Goal: Find specific page/section: Find specific page/section

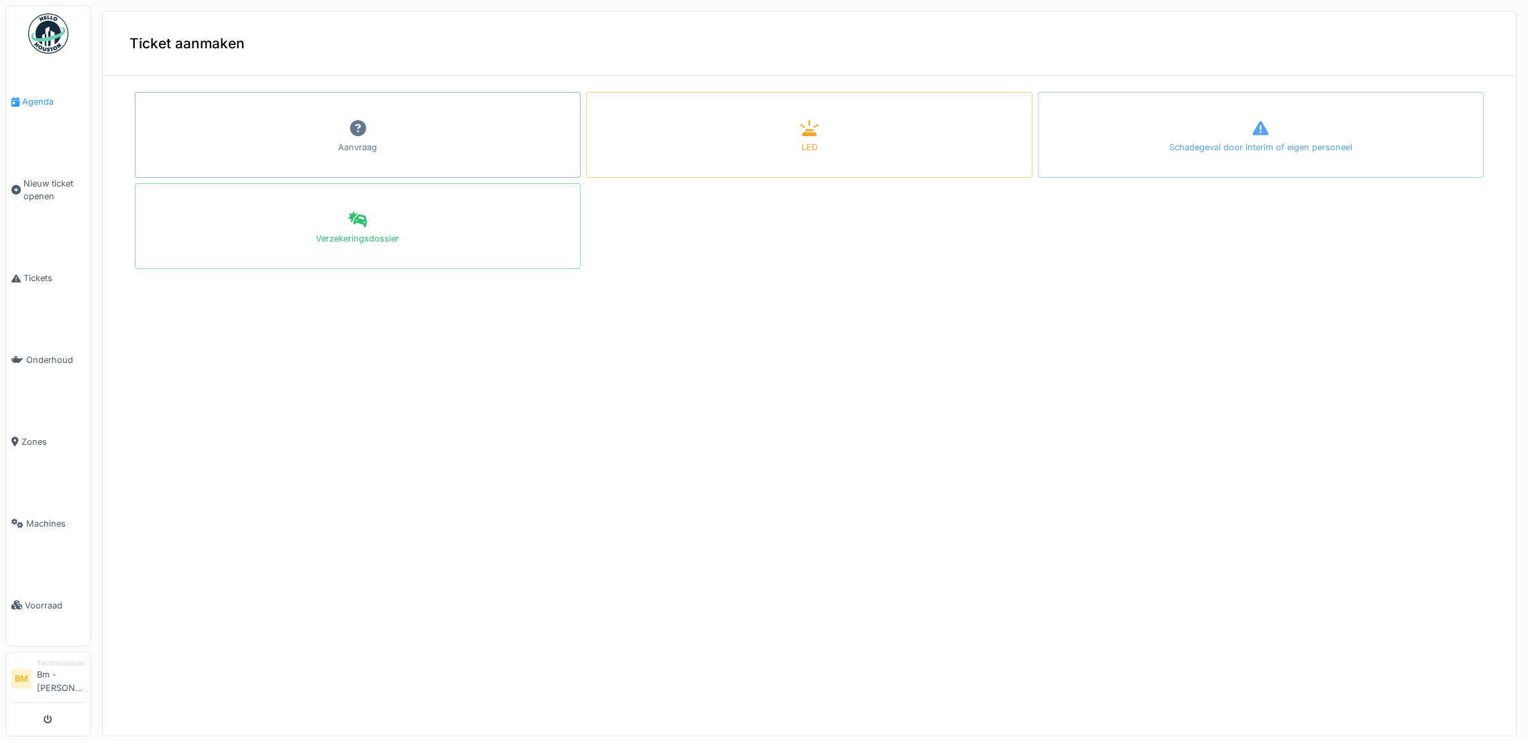
click at [41, 105] on span "Agenda" at bounding box center [53, 101] width 63 height 13
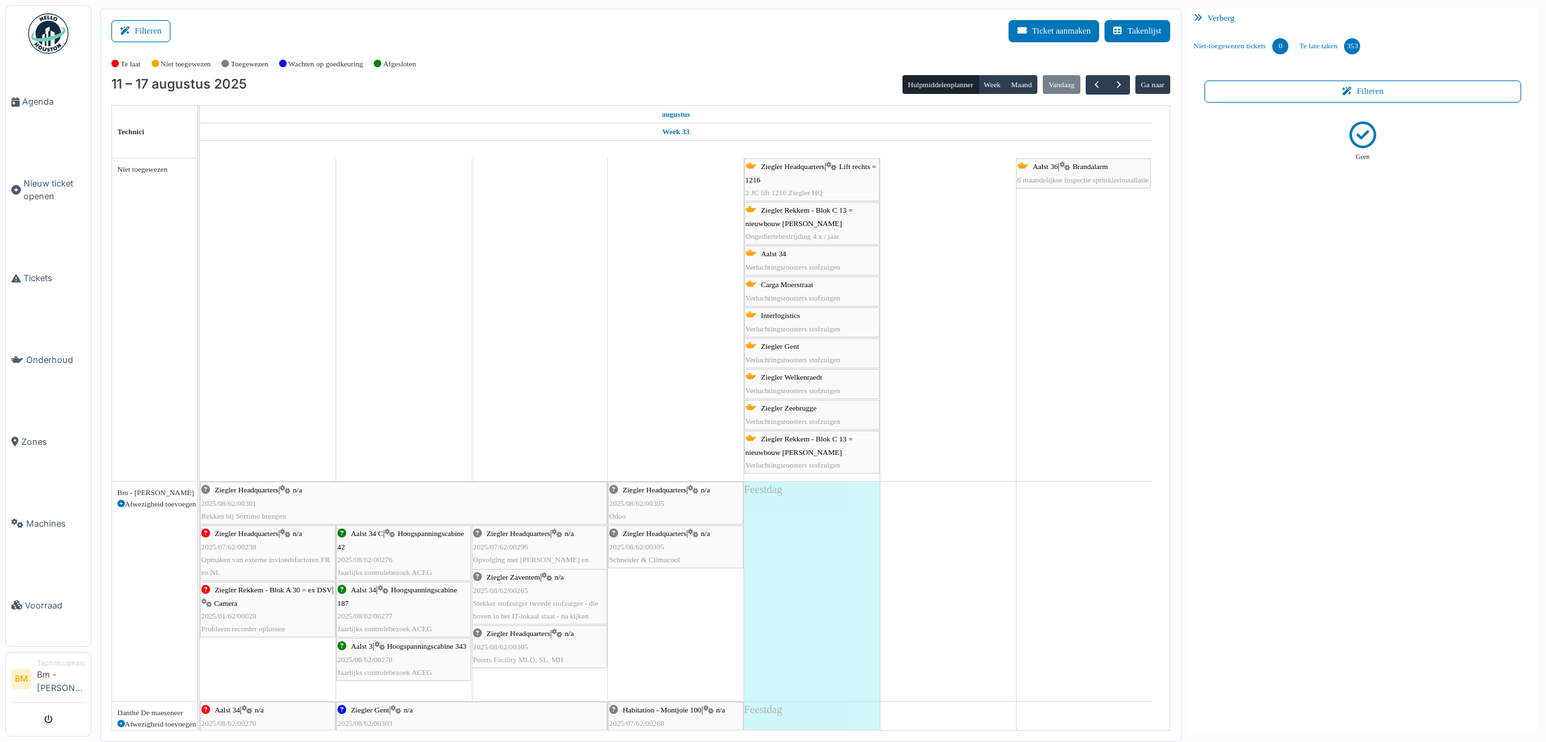
click at [827, 159] on link "Ziegler Headquarters | Lift rechts = 1216 2 JC lift 1216 Ziegler HQ" at bounding box center [812, 179] width 136 height 43
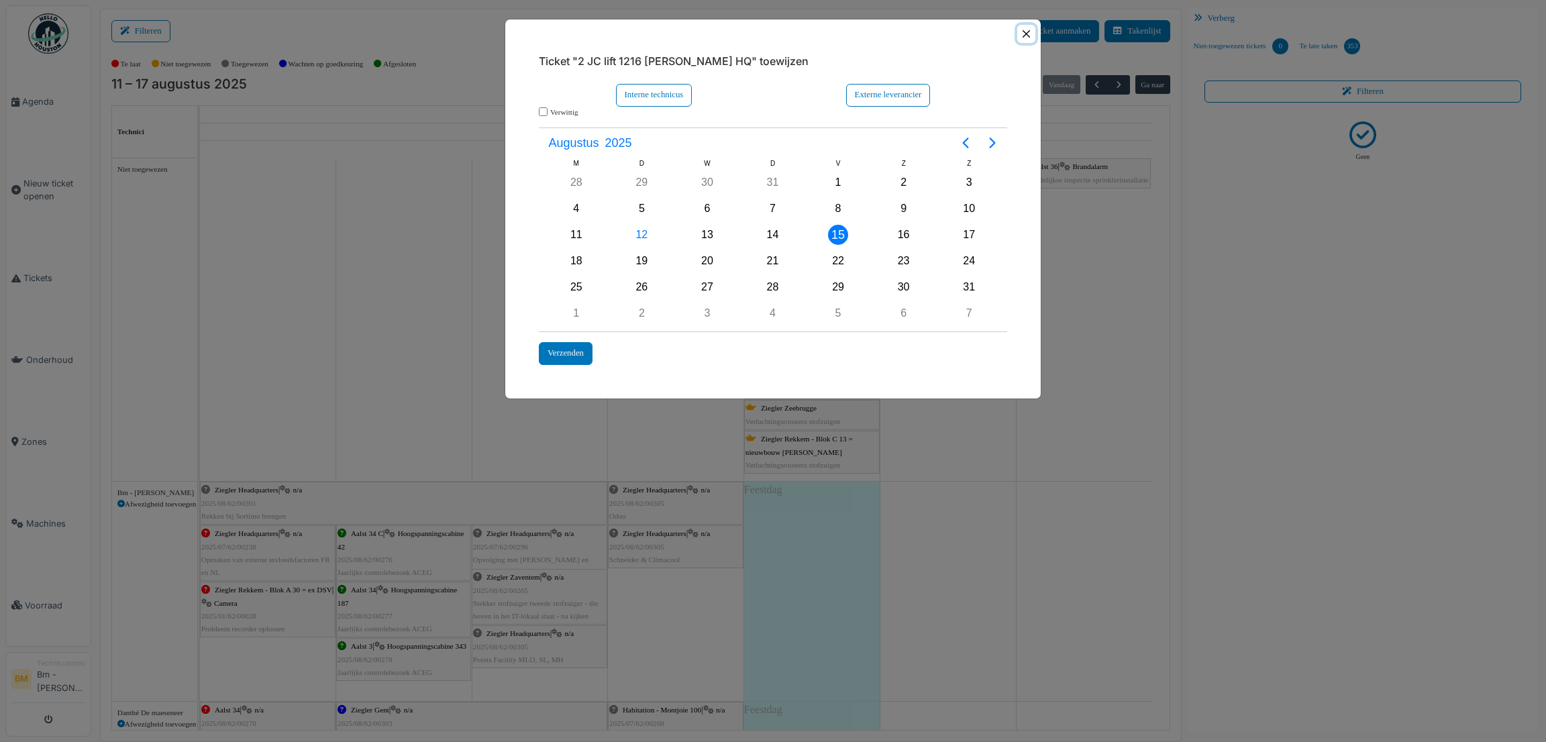
click at [1028, 40] on button "Close" at bounding box center [1026, 34] width 18 height 18
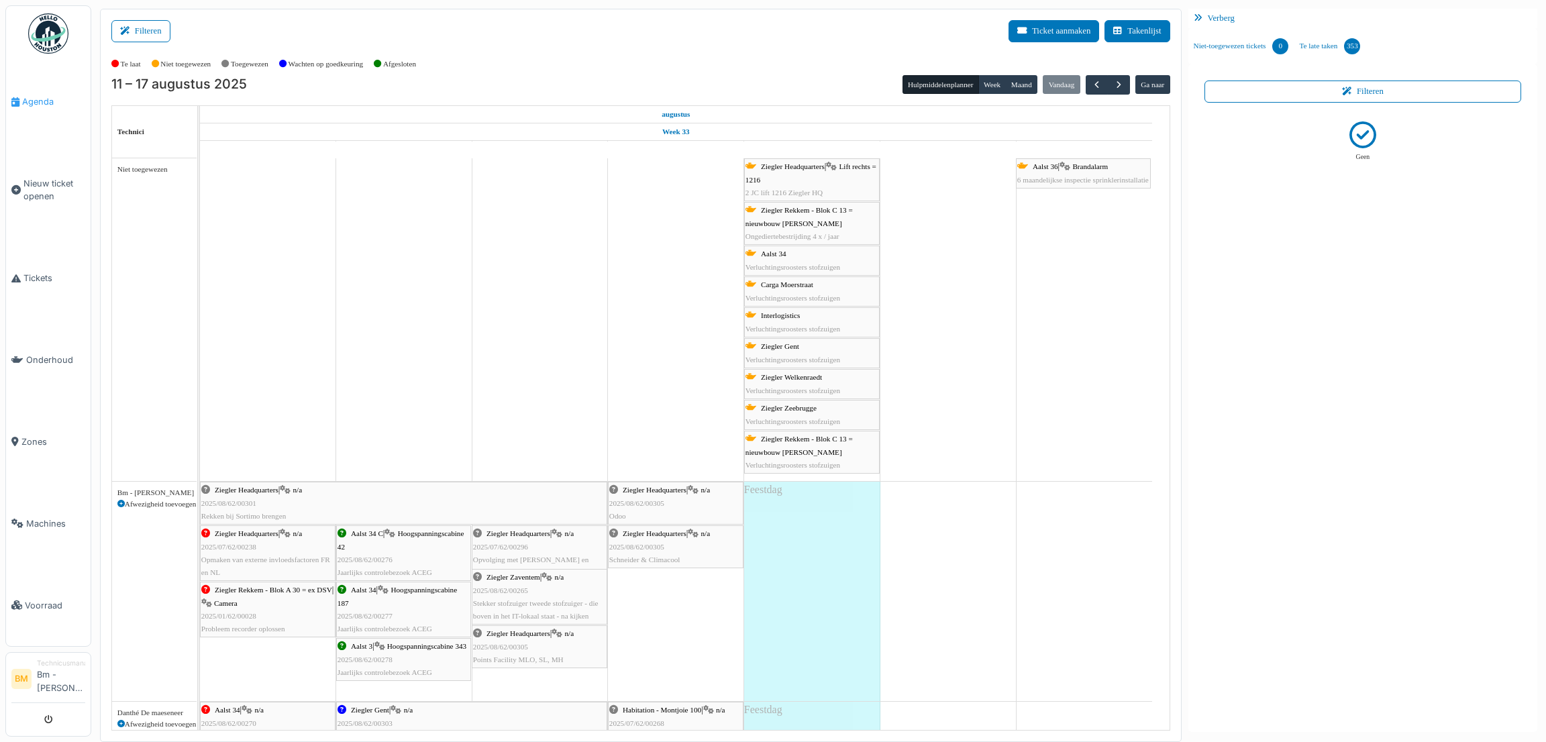
click at [34, 108] on link "Agenda" at bounding box center [48, 102] width 85 height 82
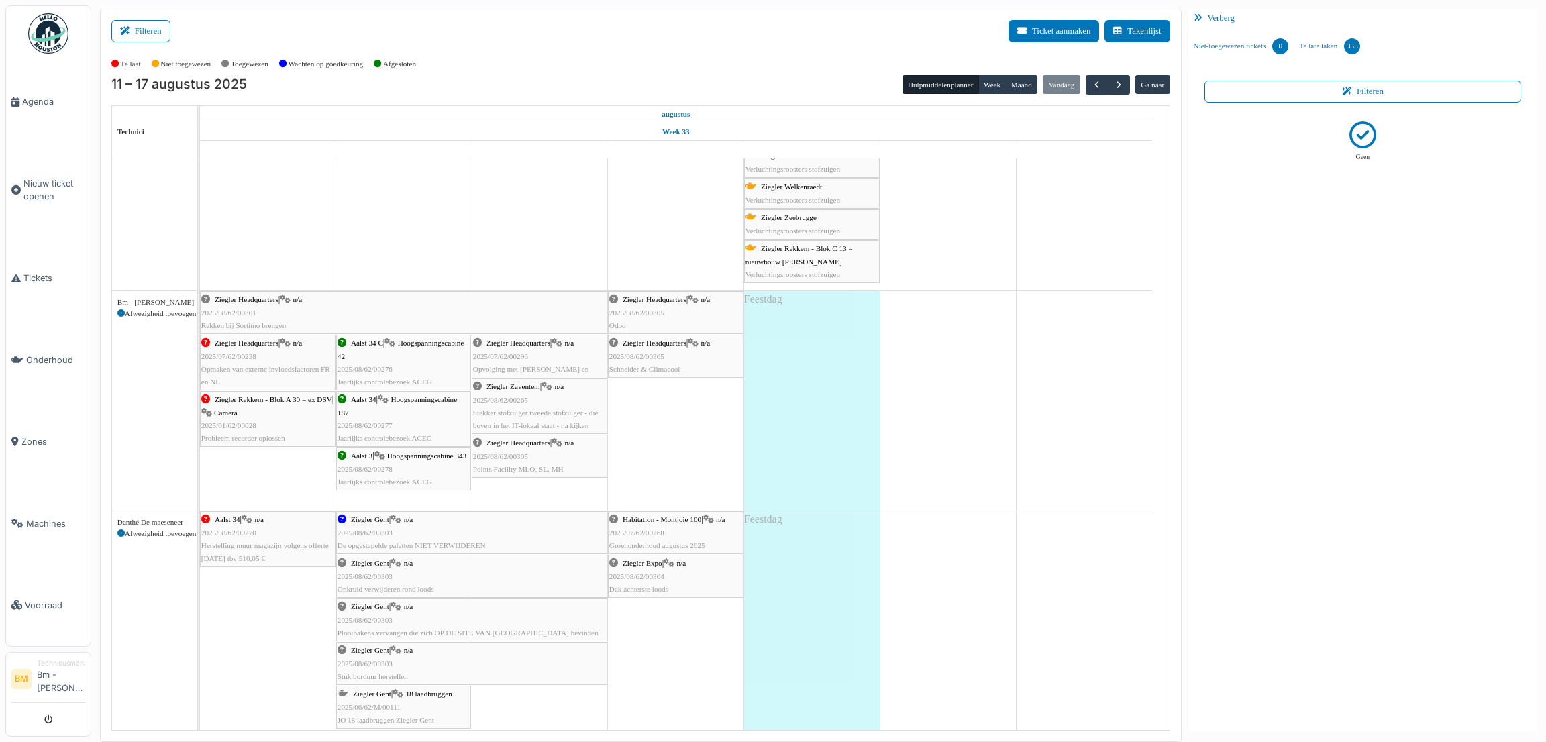
scroll to position [205, 0]
